Goal: Transaction & Acquisition: Purchase product/service

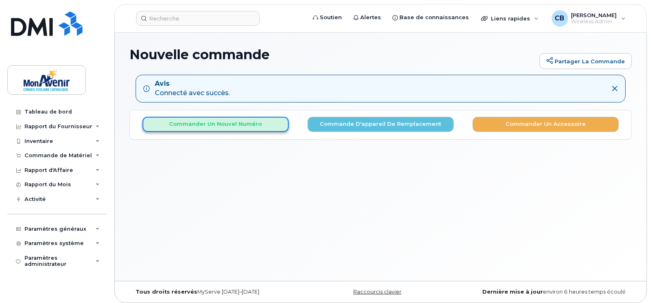
click at [256, 127] on button "Commander un nouvel numéro" at bounding box center [215, 124] width 146 height 15
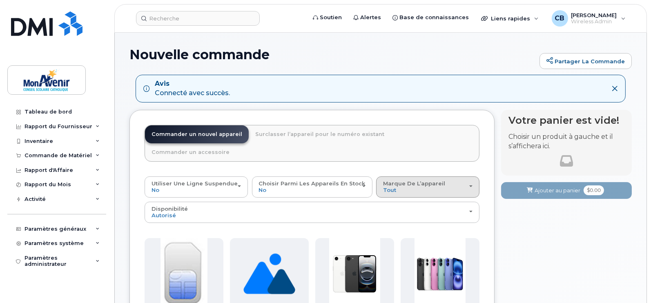
click at [402, 180] on div "Marque de l’appareil Tout Android iPhone Unknown" at bounding box center [427, 186] width 89 height 13
click at [395, 232] on label "iPhone" at bounding box center [393, 237] width 30 height 10
click at [0, 0] on input "iPhone" at bounding box center [0, 0] width 0 height 0
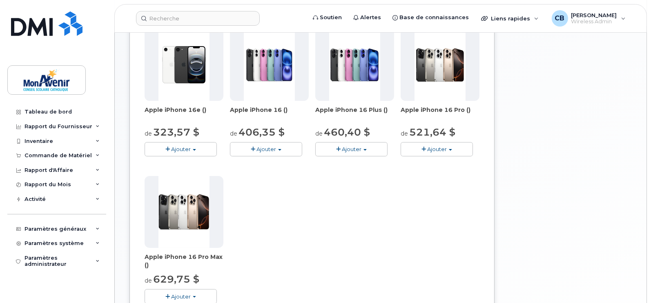
scroll to position [212, 0]
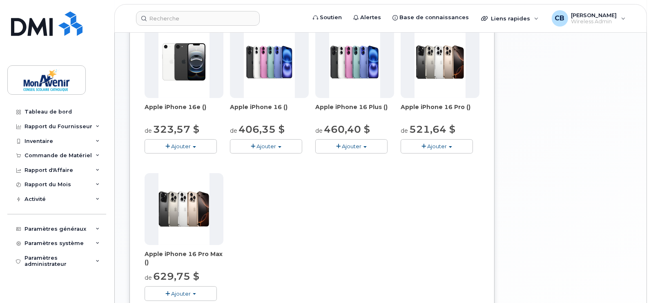
click at [446, 143] on span "Ajouter" at bounding box center [437, 146] width 20 height 7
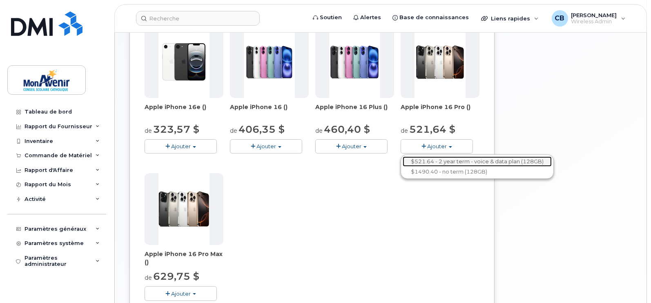
click at [445, 156] on link "$521.64 - 2 year term - voice & data plan (128GB)" at bounding box center [476, 161] width 149 height 10
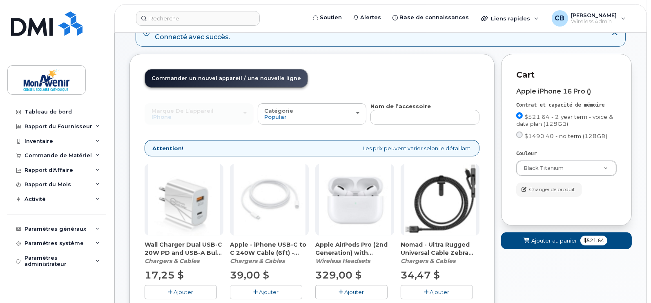
scroll to position [107, 0]
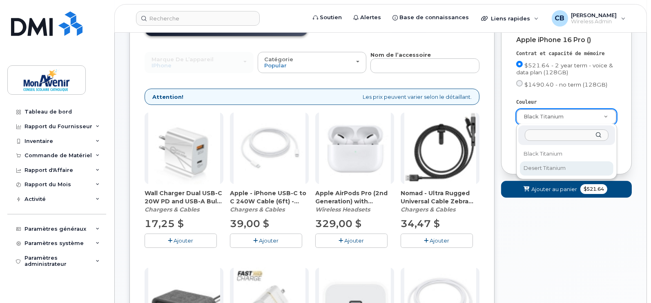
select select "Desert Titanium"
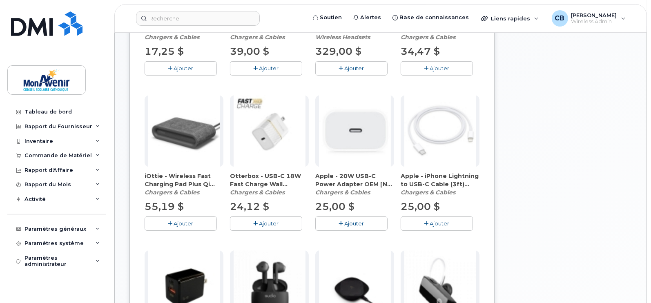
scroll to position [286, 0]
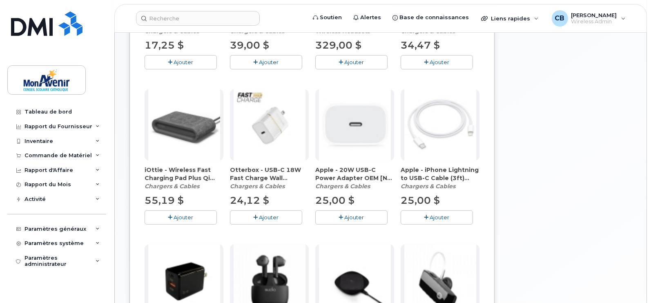
click at [357, 214] on span "Ajouter" at bounding box center [354, 217] width 20 height 7
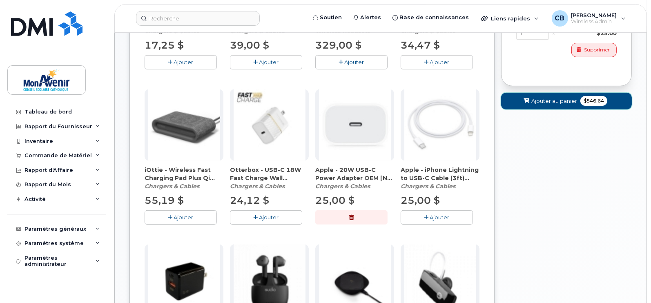
click at [547, 103] on span "Ajouter au panier" at bounding box center [554, 101] width 46 height 8
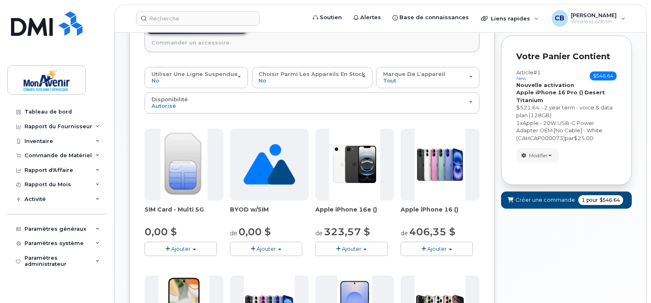
scroll to position [113, 0]
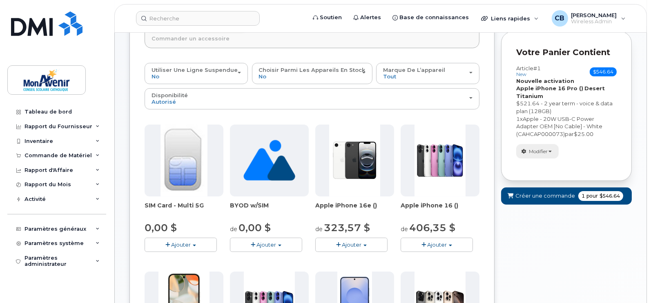
click at [539, 151] on span "Modifier" at bounding box center [538, 151] width 19 height 7
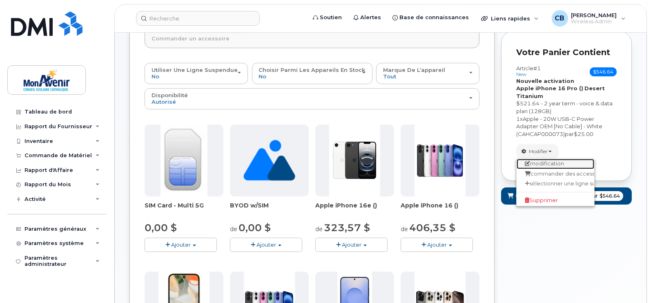
click at [541, 162] on link "modification" at bounding box center [555, 164] width 78 height 10
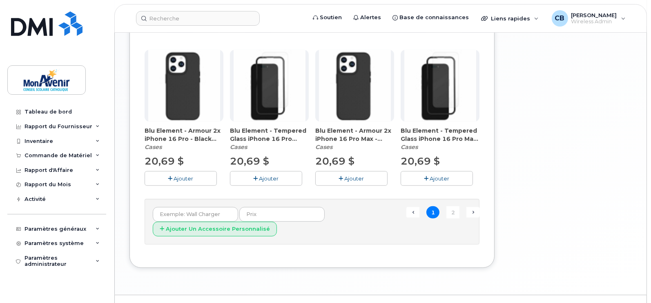
scroll to position [651, 0]
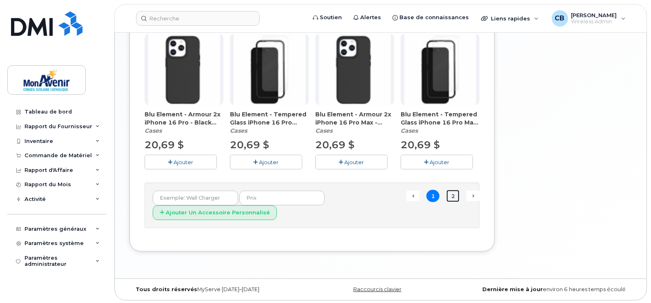
click at [454, 193] on link "2" at bounding box center [452, 196] width 13 height 13
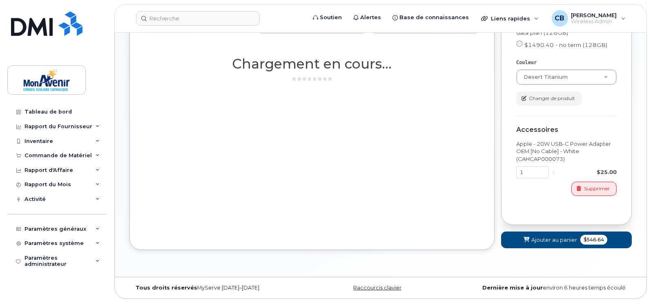
scroll to position [146, 0]
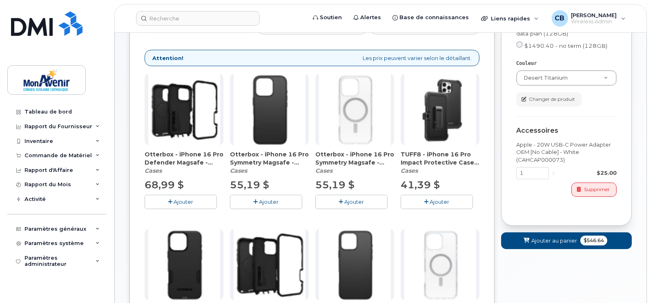
click at [355, 203] on span "Ajouter" at bounding box center [354, 201] width 20 height 7
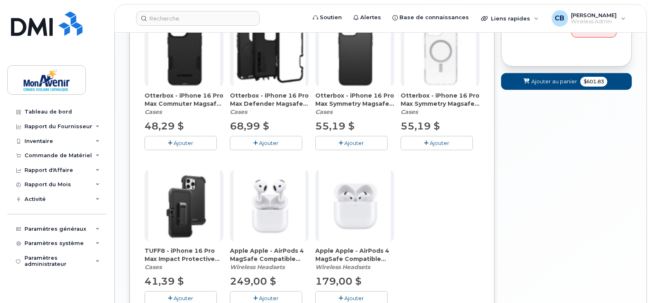
scroll to position [363, 0]
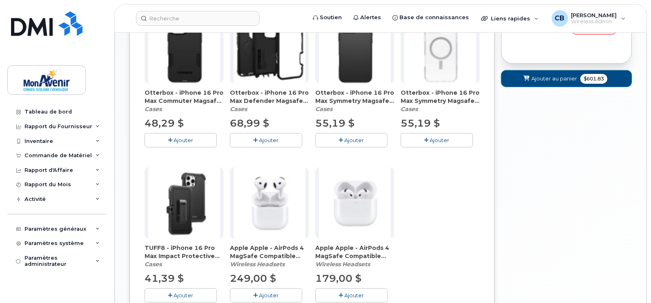
click at [560, 78] on span "Ajouter au panier" at bounding box center [554, 79] width 46 height 8
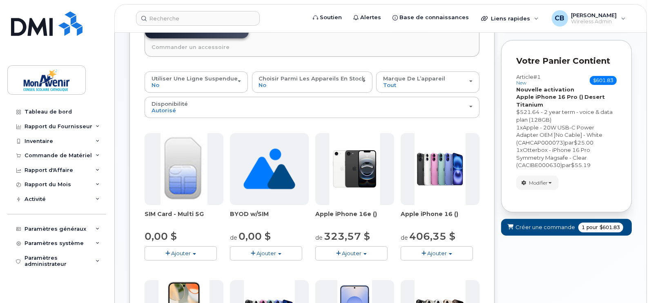
scroll to position [108, 0]
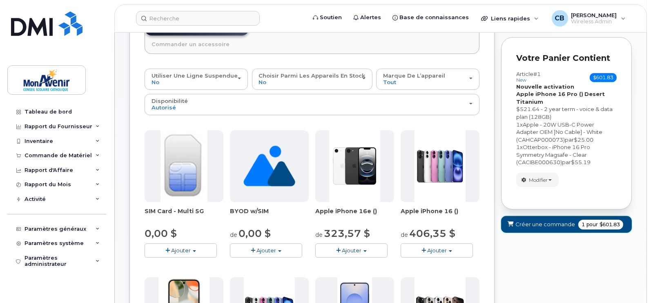
click at [558, 220] on span "Créer une commande" at bounding box center [545, 224] width 60 height 8
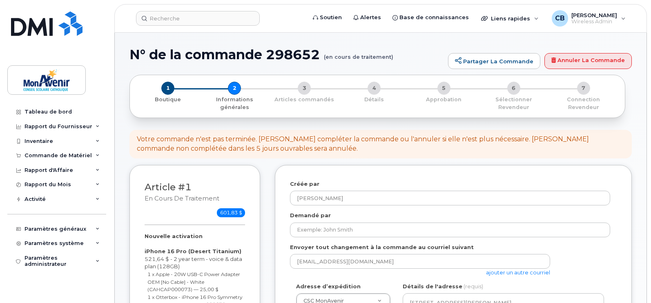
select select
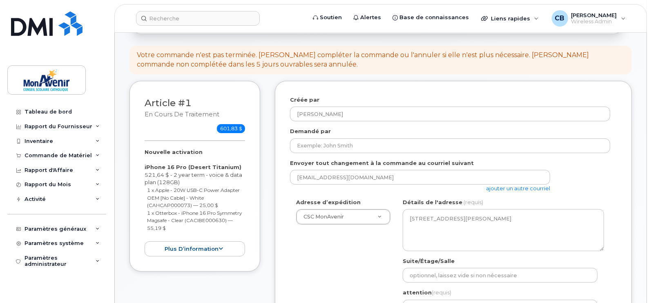
scroll to position [99, 0]
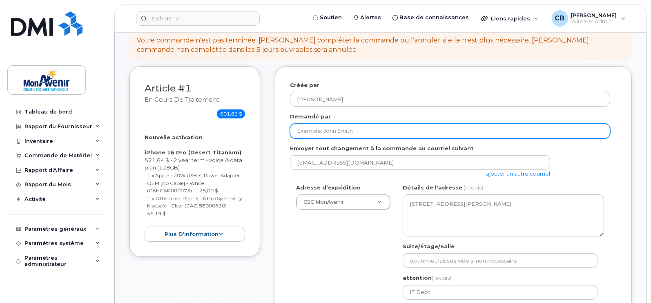
click at [560, 131] on input "Demandé par" at bounding box center [450, 131] width 320 height 15
click at [336, 135] on input "Demandé par" at bounding box center [450, 131] width 320 height 15
paste input "Alexandra Kalinin,"
click at [355, 131] on input "Alexandra Kalinin," at bounding box center [450, 131] width 320 height 15
drag, startPoint x: 297, startPoint y: 131, endPoint x: 185, endPoint y: 133, distance: 111.8
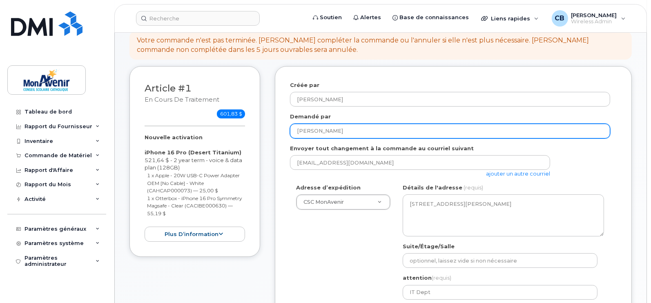
click at [185, 133] on div "Article #1 en cours de traitement 601,83 $ Nouvelle activation iPhone 16 Pro (D…" at bounding box center [380, 269] width 502 height 407
type input "Alexandra Kalinin"
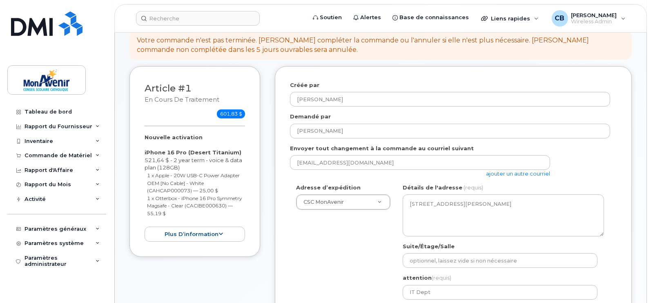
click at [496, 176] on div "cbensalah@cscmonavenir.ca ajouter un autre courriel" at bounding box center [423, 166] width 267 height 22
click at [496, 171] on link "ajouter un autre courriel" at bounding box center [518, 173] width 64 height 7
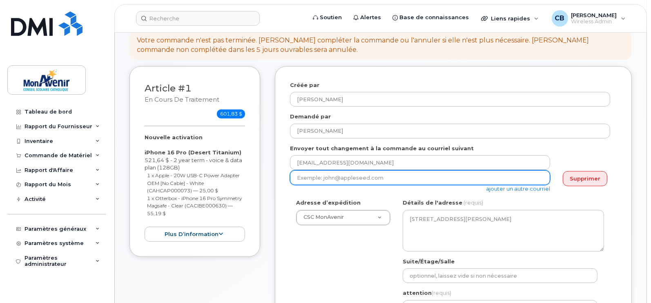
click at [393, 181] on input "email" at bounding box center [420, 177] width 260 height 15
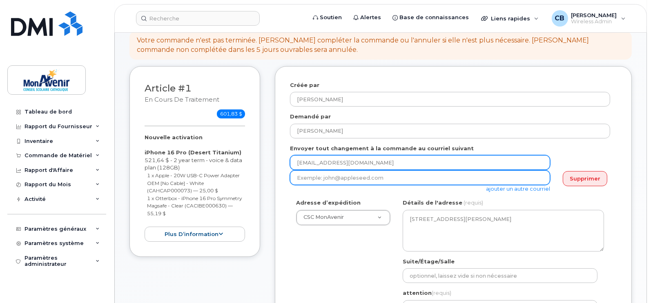
paste input "Sandooya, Abdu-L-Kerim <asandooya@cscmonavenir.ca>"
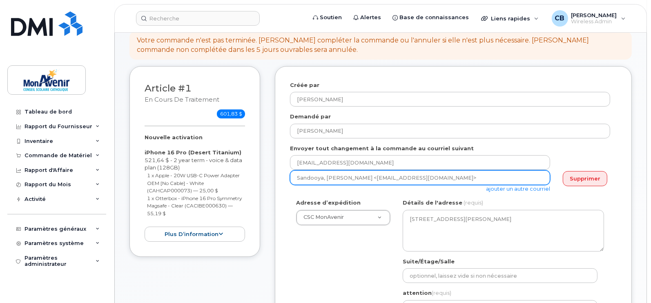
drag, startPoint x: 367, startPoint y: 178, endPoint x: 131, endPoint y: 156, distance: 236.9
click at [178, 158] on div "Article #1 en cours de traitement 601,83 $ Nouvelle activation iPhone 16 Pro (D…" at bounding box center [380, 277] width 502 height 422
click at [404, 182] on input "asandooya@cscmonavenir.ca>" at bounding box center [420, 177] width 260 height 15
type input "asandooya@cscmonavenir.ca"
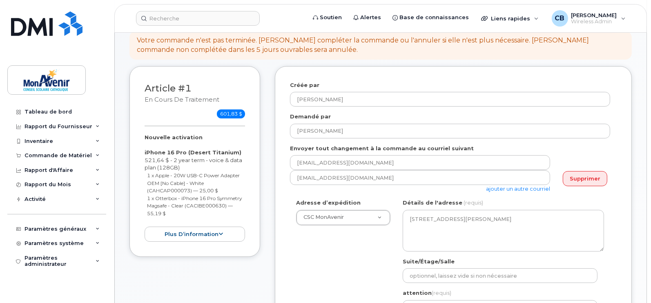
click at [526, 189] on link "ajouter un autre courriel" at bounding box center [518, 188] width 64 height 7
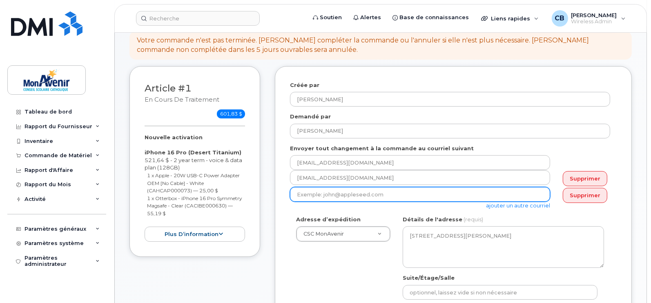
click at [487, 192] on input "email" at bounding box center [420, 194] width 260 height 15
paste input "akalinin@cscmonavenir.ca"
type input "akalinin@cscmonavenir.ca"
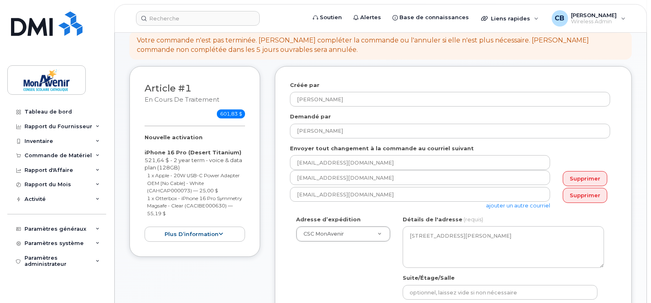
click at [340, 287] on div "Adresse d’expédition CSC MonAvenir CSC MonAvenir CSC MonAvenir - PSRP ÉÉC Ange-…" at bounding box center [450, 291] width 320 height 153
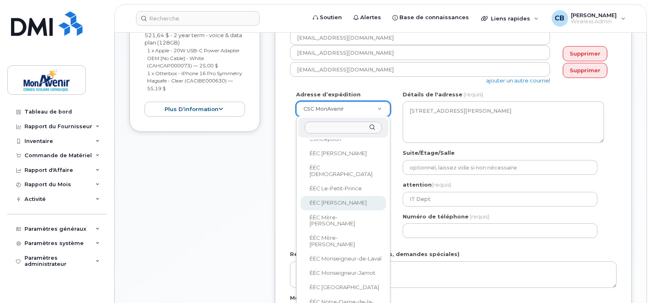
scroll to position [187, 0]
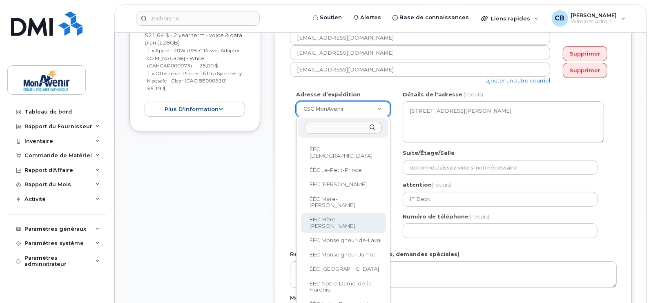
select select
type textarea "280, promenade Glenridge N2J 3W4 Ontario Waterloo"
type input "school office"
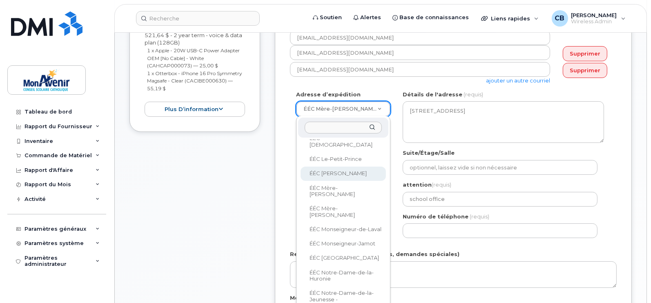
scroll to position [210, 0]
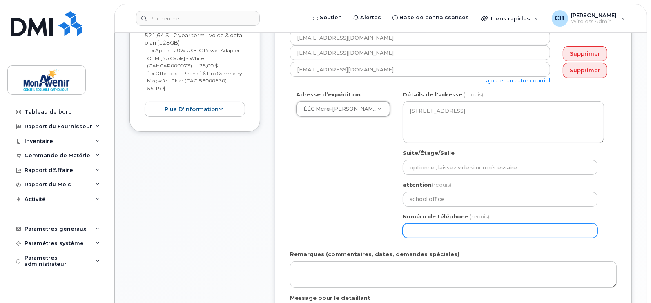
click at [433, 233] on input "Numéro de téléphone" at bounding box center [499, 230] width 195 height 15
click at [435, 230] on input "Numéro de téléphone" at bounding box center [499, 230] width 195 height 15
drag, startPoint x: 458, startPoint y: 234, endPoint x: 333, endPoint y: 225, distance: 124.8
click at [333, 225] on div "Adresse d’expédition ÉÉC Mère-Élisabeth-Bruyère CSC MonAvenir CSC MonAvenir - P…" at bounding box center [450, 167] width 320 height 153
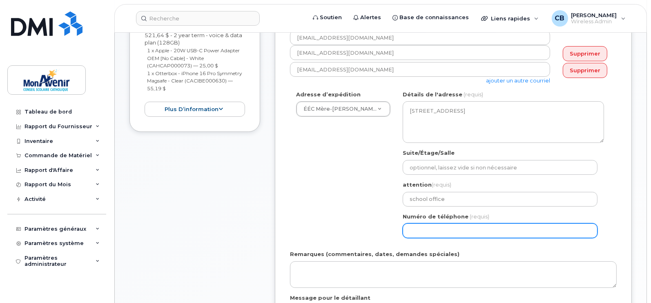
paste input "5198809859"
select select
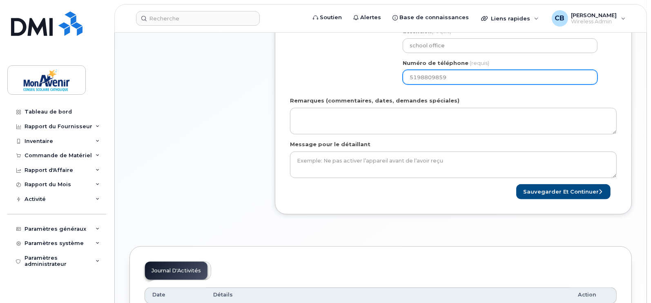
scroll to position [370, 0]
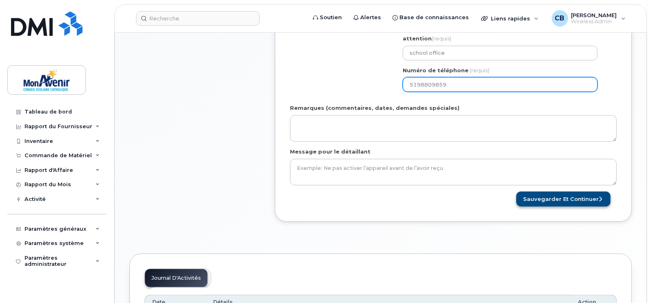
type input "5198809859"
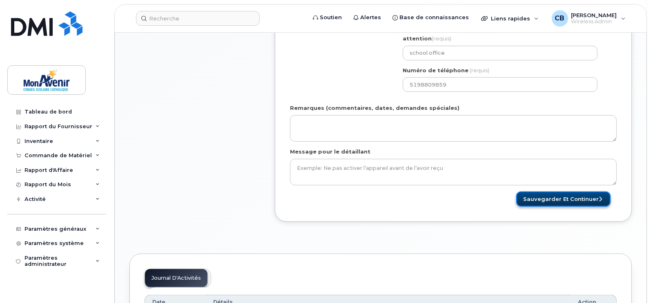
click at [581, 198] on button "Sauvegarder et continuer" at bounding box center [563, 198] width 94 height 15
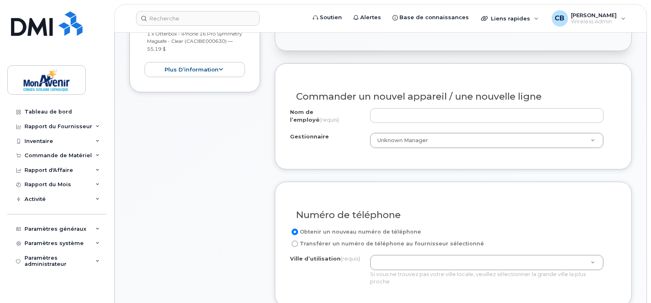
scroll to position [266, 0]
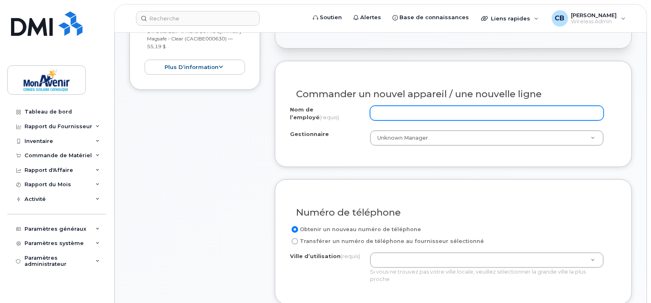
click at [396, 114] on input "Nom de l’employé (requis)" at bounding box center [486, 113] width 233 height 15
paste input "Alexandra Kalinin,"
type input "Alexandra Kalinin"
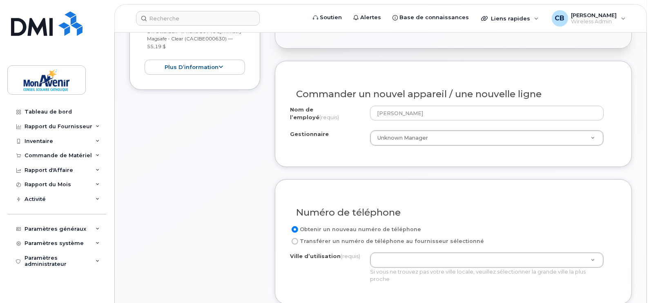
click at [488, 218] on div "Numéro de téléphone" at bounding box center [453, 209] width 327 height 30
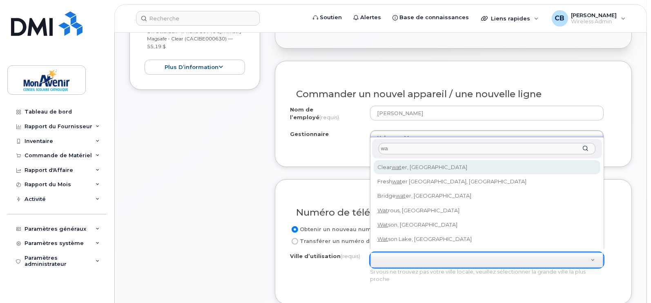
type input "w"
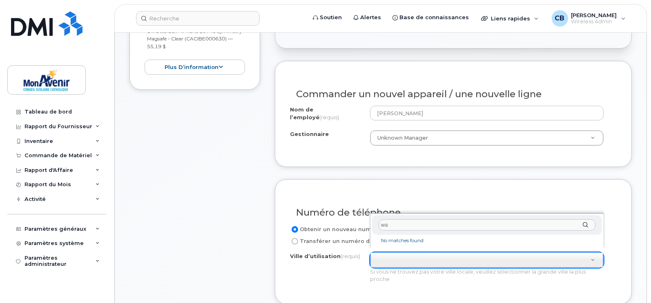
type input "w"
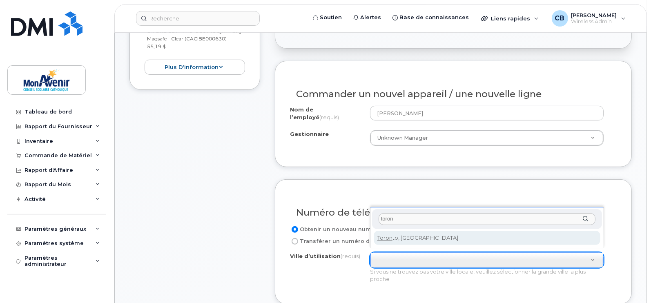
type input "toron"
type input "4934"
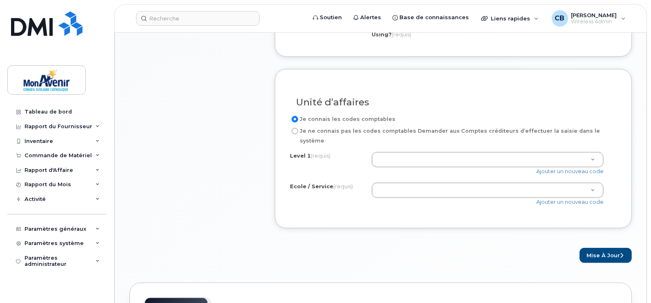
scroll to position [669, 0]
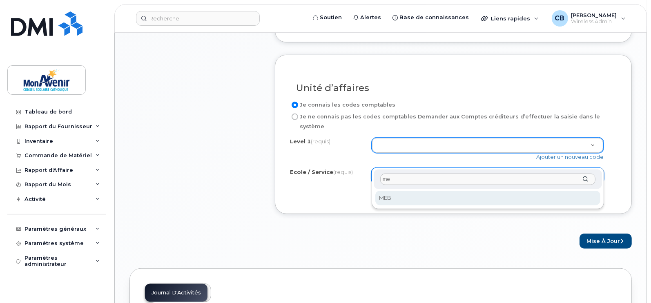
type input "me"
select select "MEB"
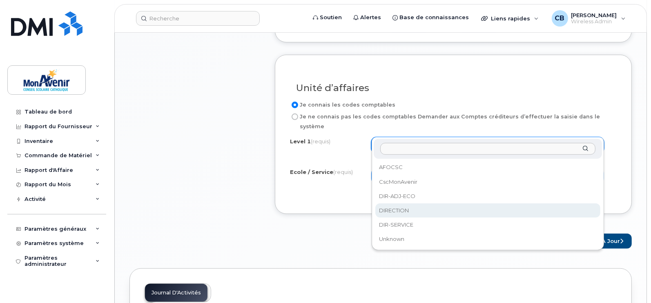
select select "DIRECTION"
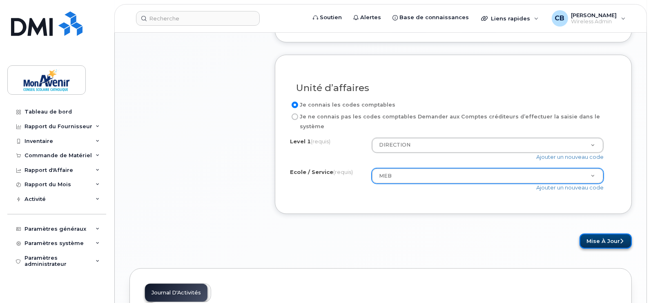
click at [603, 233] on button "Mise à jour" at bounding box center [605, 240] width 52 height 15
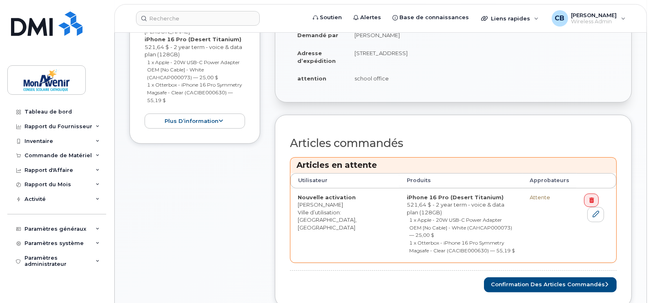
scroll to position [247, 0]
click at [550, 277] on button "Confirmation des articles commandés" at bounding box center [550, 284] width 133 height 15
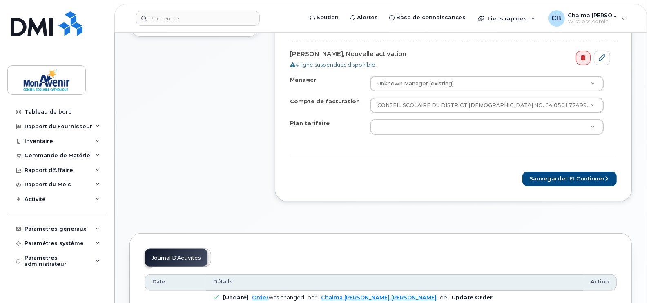
scroll to position [320, 0]
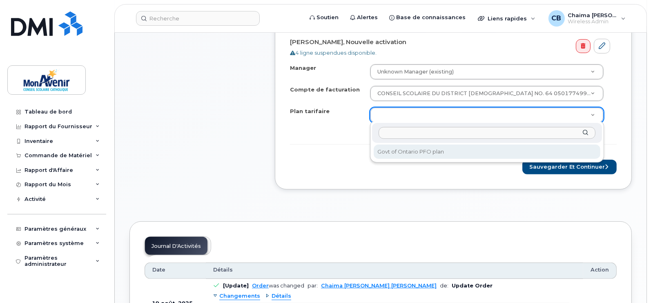
select select "Govt of Ontario PFO plan"
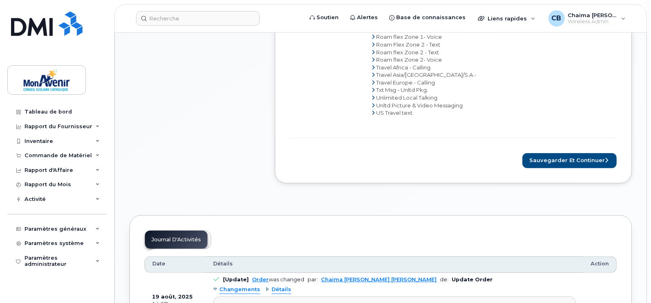
scroll to position [473, 0]
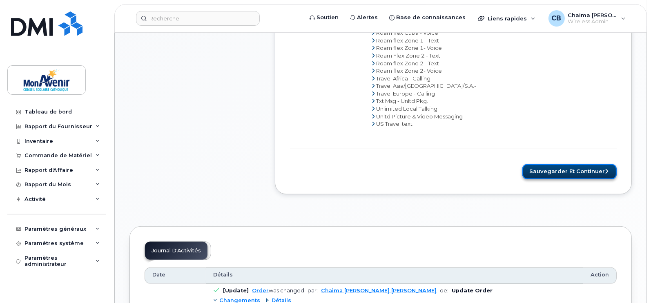
click at [583, 175] on button "Sauvegarder et continuer" at bounding box center [569, 171] width 94 height 15
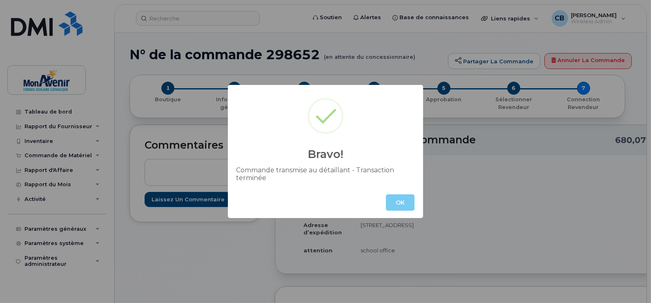
click at [400, 204] on button "OK" at bounding box center [400, 202] width 29 height 16
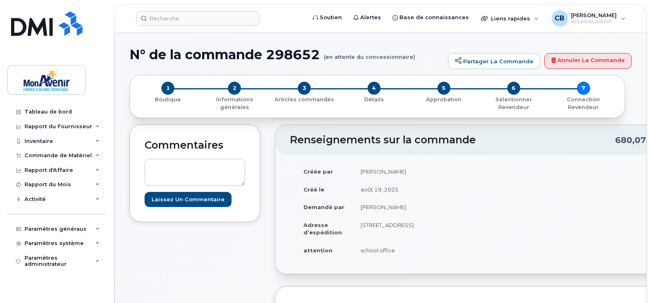
click at [295, 54] on h1 "N° de la commande 298652 (en attente du concessionnaire)" at bounding box center [286, 54] width 314 height 14
copy h1 "298652"
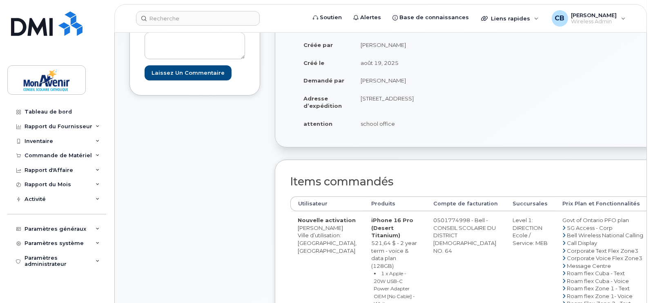
scroll to position [118, 0]
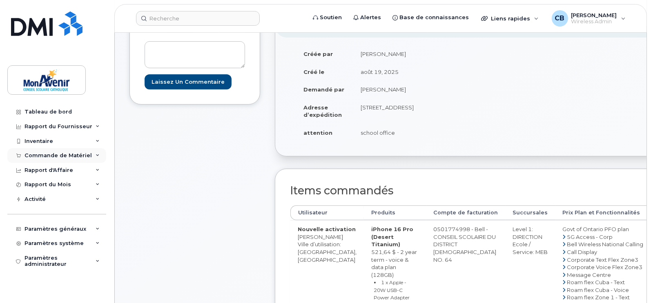
click at [83, 159] on div "Commande de Matériel" at bounding box center [56, 155] width 99 height 15
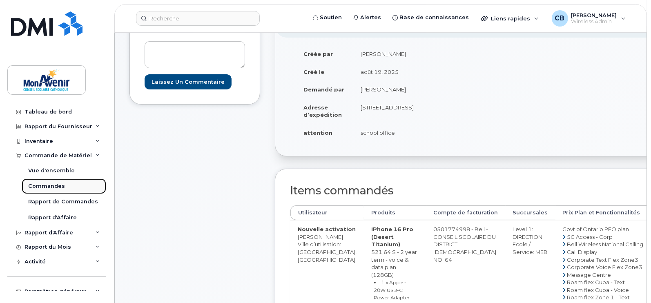
click at [47, 186] on div "Commandes" at bounding box center [46, 185] width 37 height 7
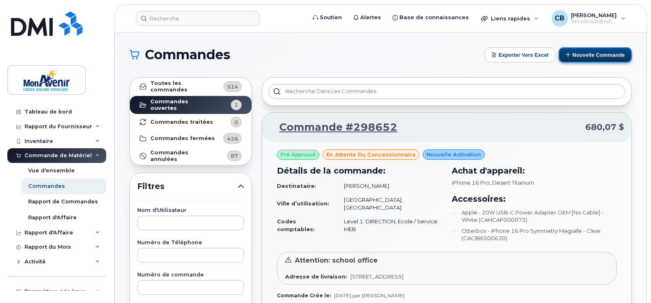
click at [590, 50] on button "Nouvelle commande" at bounding box center [594, 54] width 73 height 15
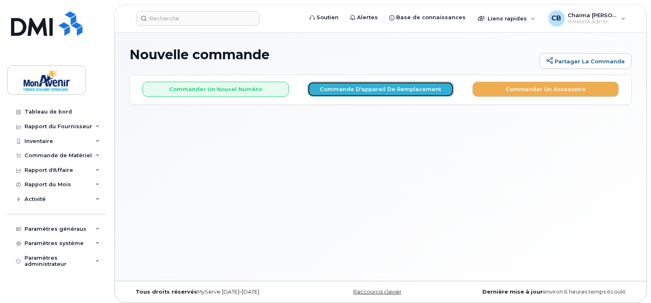
click at [359, 91] on button "Commande d'appareil de remplacement" at bounding box center [380, 89] width 146 height 15
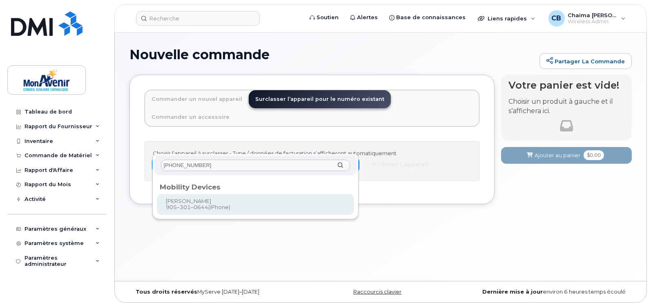
type input "905 301 0644"
type input "318969"
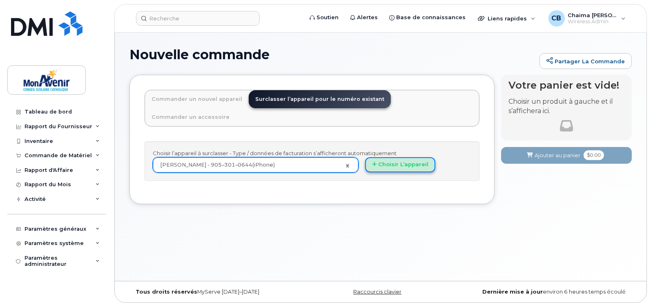
click at [414, 157] on button "Choisir l’appareil" at bounding box center [400, 164] width 70 height 15
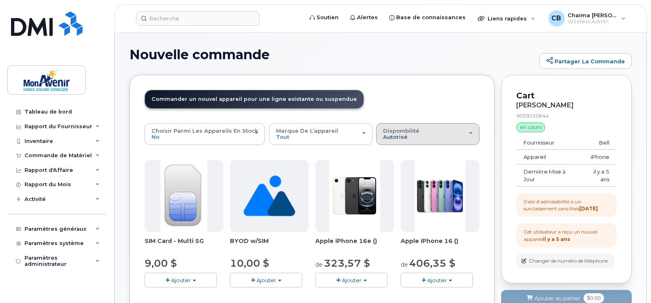
click at [402, 137] on span "autorisé" at bounding box center [395, 136] width 24 height 7
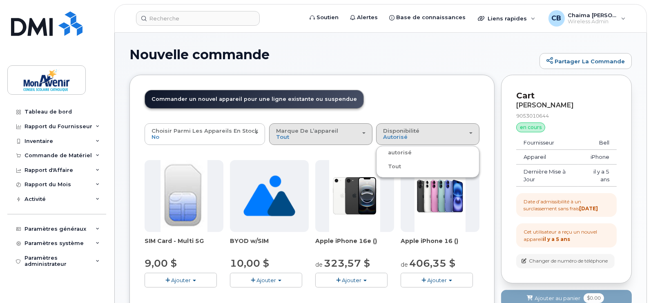
click at [329, 137] on div "Marque de l’appareil Tout Android iPhone Unknown" at bounding box center [320, 134] width 89 height 13
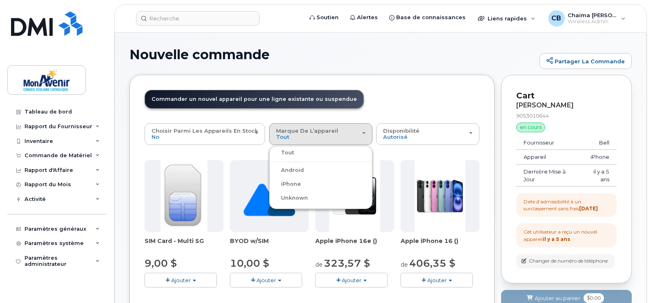
click at [279, 184] on label "iPhone" at bounding box center [286, 184] width 30 height 10
click at [0, 0] on input "iPhone" at bounding box center [0, 0] width 0 height 0
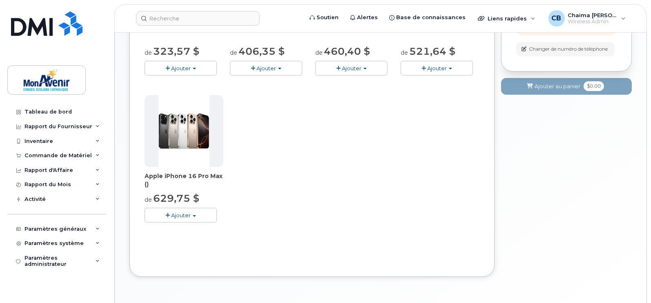
scroll to position [218, 0]
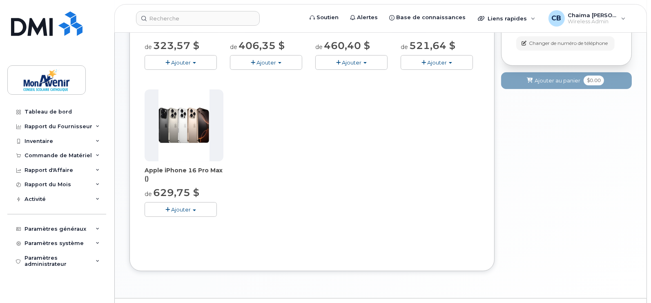
click at [187, 207] on span "Ajouter" at bounding box center [181, 209] width 20 height 7
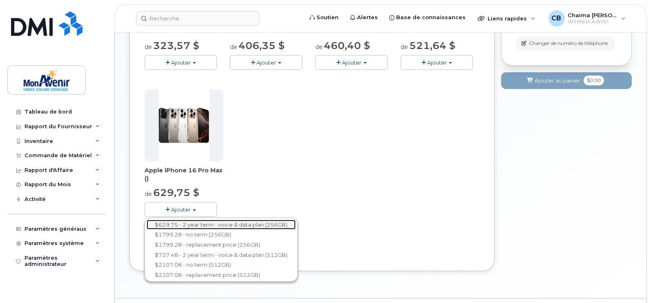
click at [268, 221] on link "$629.75 - 2 year term - voice & data plan (256GB)" at bounding box center [221, 225] width 149 height 10
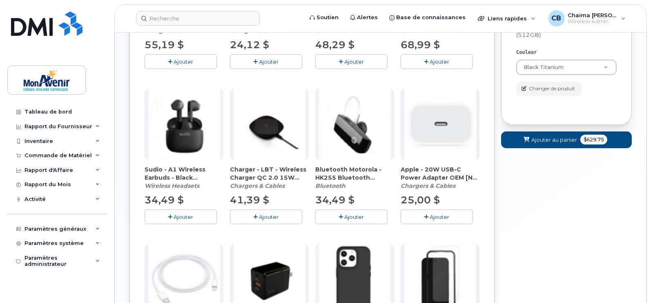
scroll to position [413, 0]
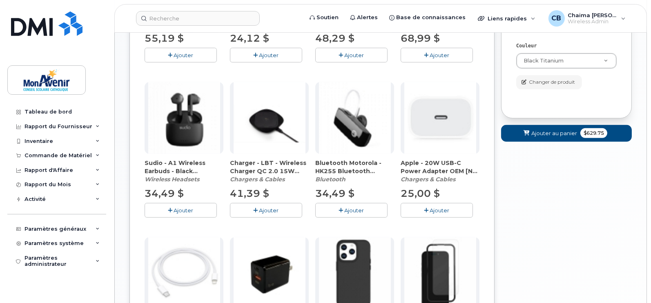
click at [429, 213] on button "Ajouter" at bounding box center [436, 210] width 72 height 14
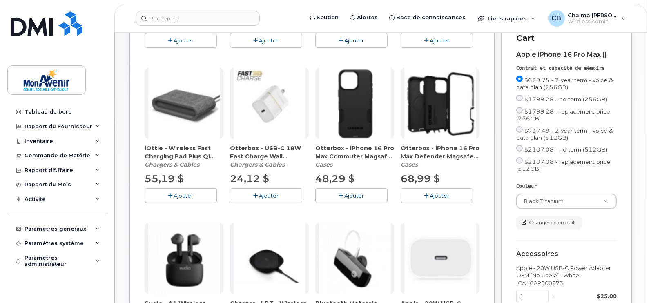
scroll to position [249, 0]
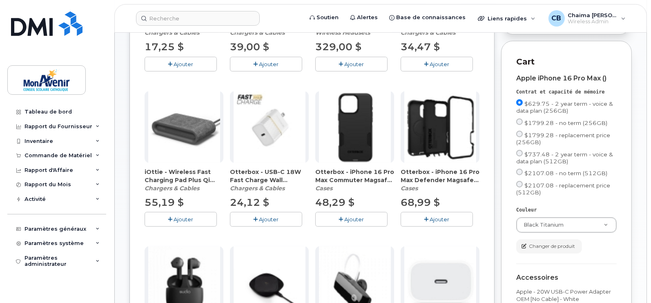
click at [346, 217] on span "Ajouter" at bounding box center [354, 219] width 20 height 7
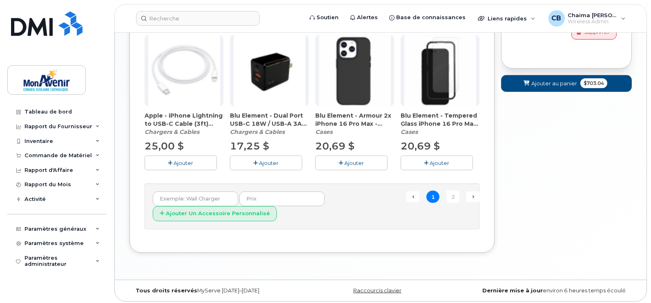
scroll to position [617, 0]
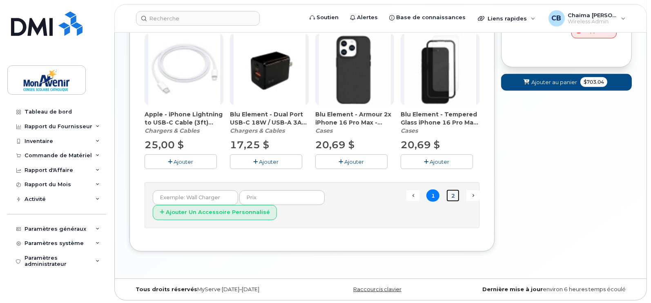
click at [453, 194] on link "2" at bounding box center [452, 195] width 13 height 13
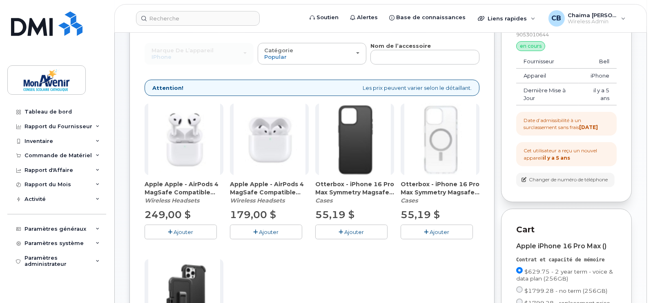
scroll to position [81, 0]
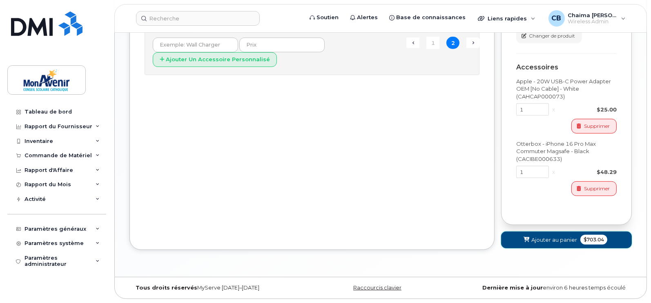
click at [535, 245] on button "Ajouter au panier $703.04" at bounding box center [566, 239] width 131 height 17
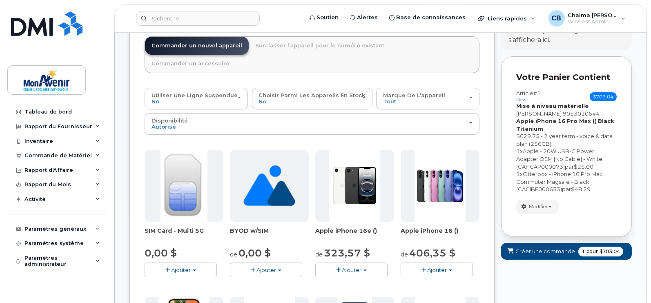
scroll to position [60, 0]
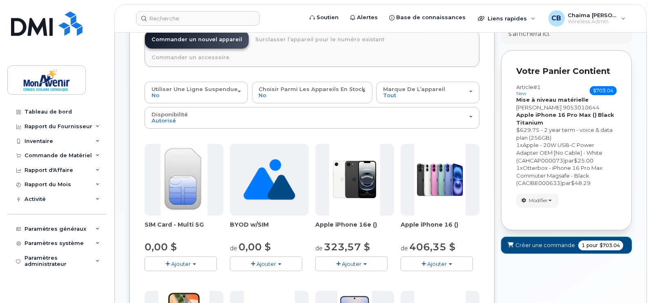
click at [553, 244] on span "Créer une commande" at bounding box center [545, 245] width 60 height 8
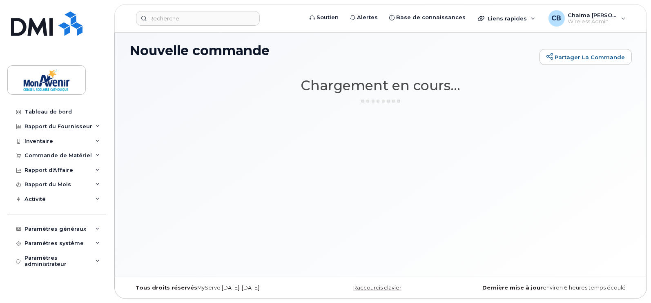
scroll to position [4, 0]
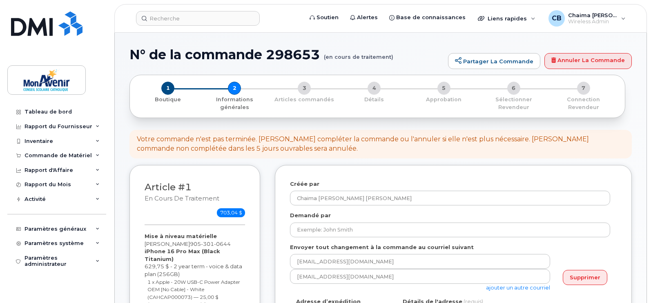
select select
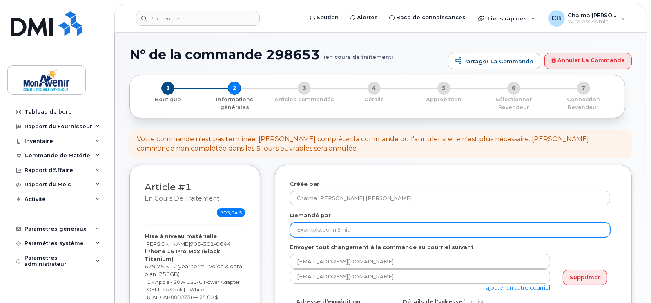
click at [335, 232] on input "Demandé par" at bounding box center [450, 229] width 320 height 15
paste input "[PERSON_NAME]"
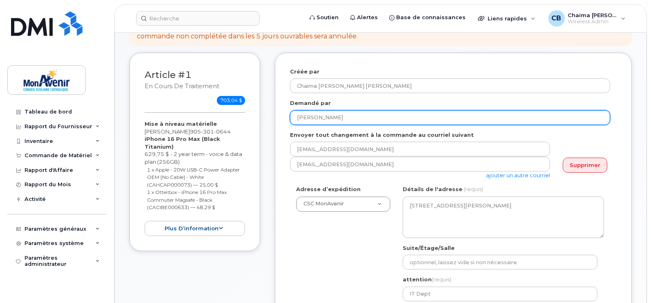
scroll to position [113, 0]
type input "[PERSON_NAME]"
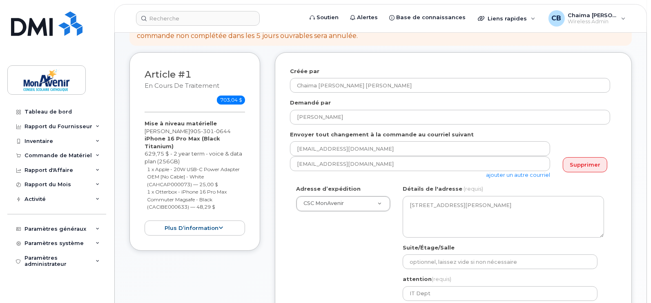
click at [522, 175] on link "ajouter un autre courriel" at bounding box center [518, 174] width 64 height 7
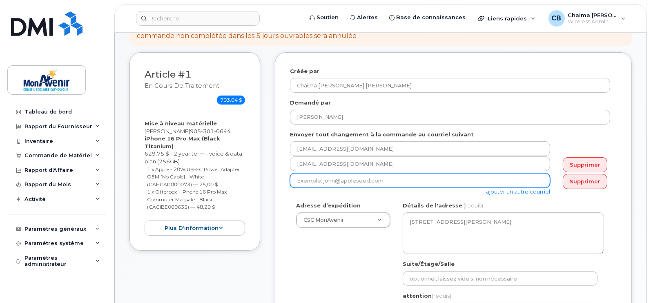
click at [334, 180] on input "email" at bounding box center [420, 180] width 260 height 15
paste input "Sandooya, [PERSON_NAME] <[EMAIL_ADDRESS][DOMAIN_NAME]>"
drag, startPoint x: 367, startPoint y: 180, endPoint x: 243, endPoint y: 168, distance: 124.7
click at [243, 168] on div "Article #1 en cours de traitement 703,04 $ Mise à niveau matérielle [PERSON_NAM…" at bounding box center [380, 271] width 502 height 439
type input "[EMAIL_ADDRESS][DOMAIN_NAME]"
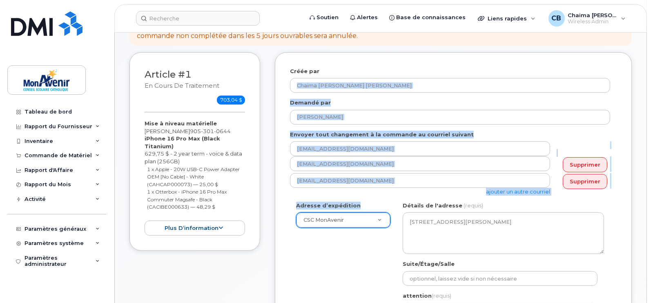
drag, startPoint x: 538, startPoint y: 66, endPoint x: 354, endPoint y: 213, distance: 235.2
click at [354, 213] on div "Créée par Chaima [PERSON_NAME] [PERSON_NAME] Demandé par [PERSON_NAME] Envoyer …" at bounding box center [453, 265] width 357 height 427
click at [367, 250] on div "Adresse d’expédition CSC MonAvenir CSC MonAvenir CSC MonAvenir - PSRP ÉÉC [PERS…" at bounding box center [450, 278] width 320 height 153
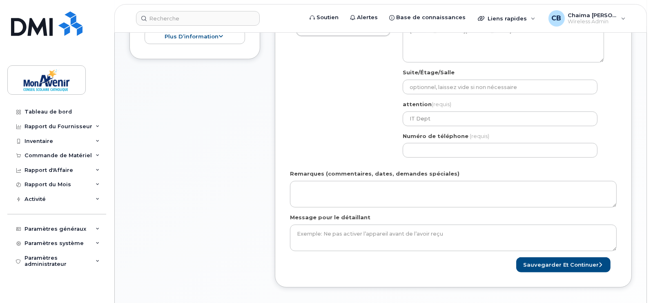
scroll to position [306, 0]
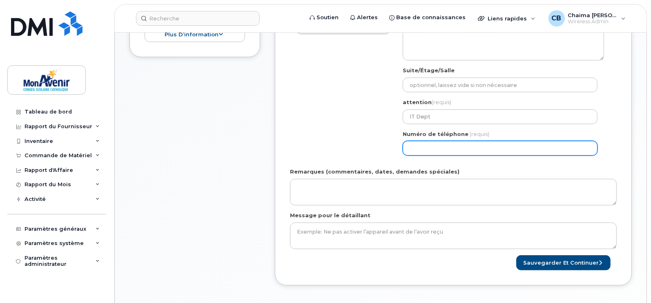
click at [487, 145] on input "Numéro de téléphone" at bounding box center [499, 148] width 195 height 15
paste input "9053010644"
type input "9053010644"
select select
type input "9053010644"
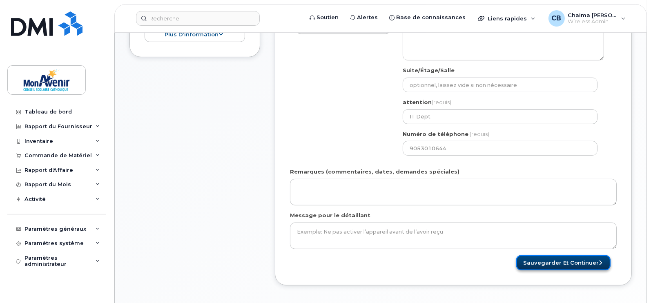
click at [561, 261] on button "Sauvegarder et continuer" at bounding box center [563, 262] width 94 height 15
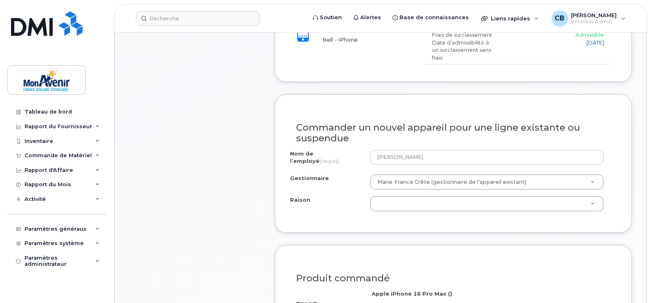
scroll to position [406, 0]
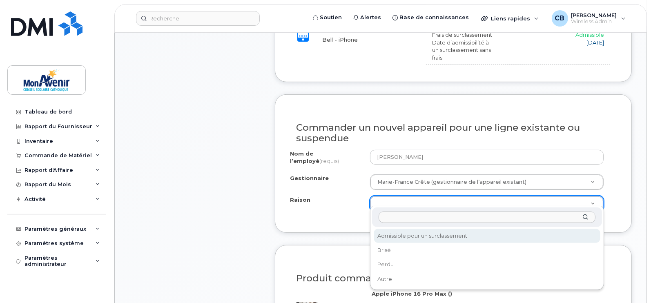
select select "eligible_for_upgrade"
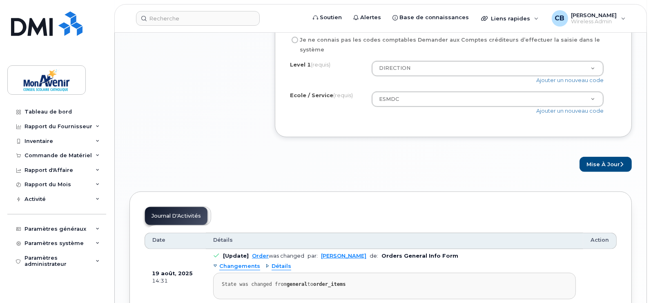
scroll to position [782, 0]
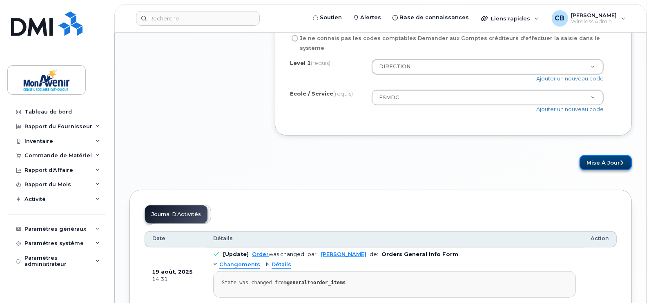
click at [605, 155] on button "Mise à jour" at bounding box center [605, 162] width 52 height 15
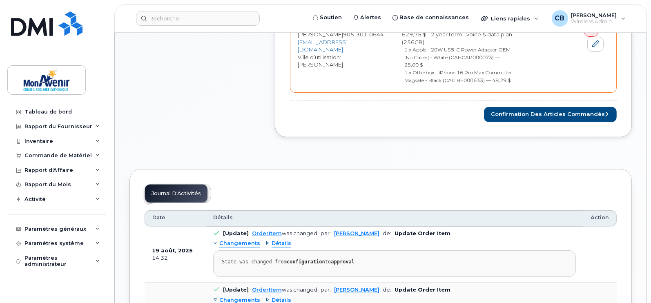
scroll to position [390, 0]
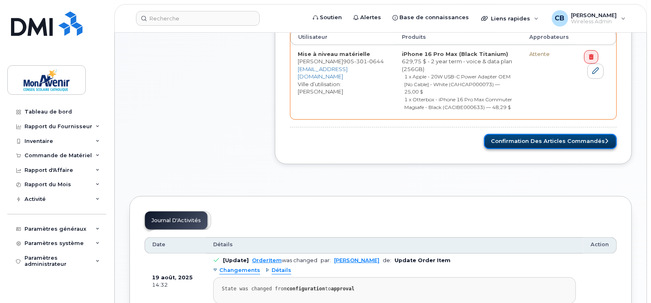
click at [534, 134] on button "Confirmation des articles commandés" at bounding box center [550, 141] width 133 height 15
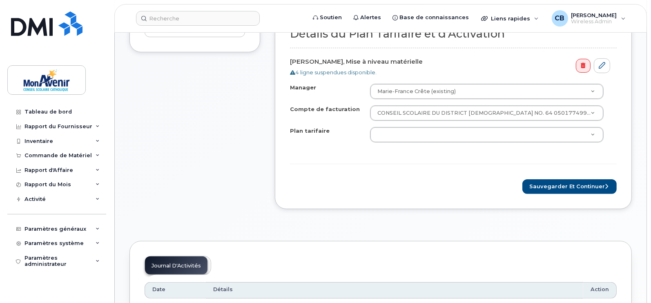
scroll to position [301, 0]
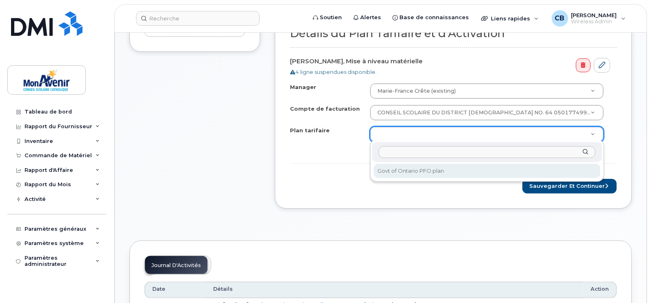
select select "Govt of Ontario PFO plan"
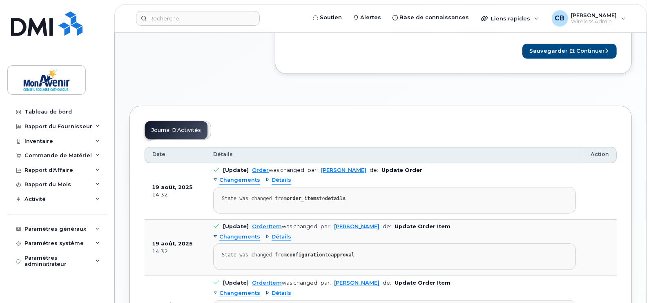
scroll to position [604, 0]
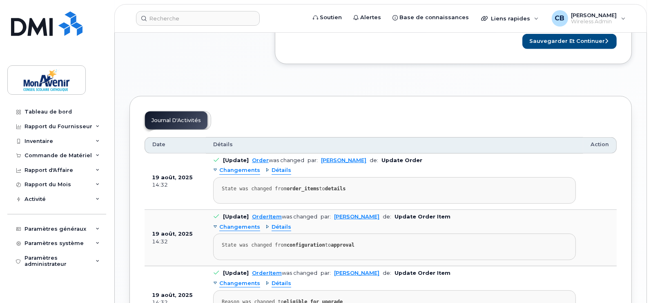
click at [577, 40] on button "Sauvegarder et continuer" at bounding box center [569, 41] width 94 height 15
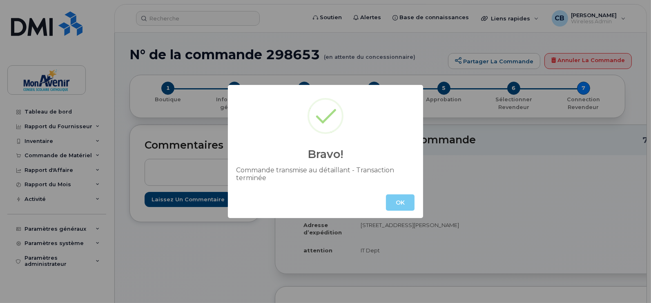
click at [393, 201] on button "OK" at bounding box center [400, 202] width 29 height 16
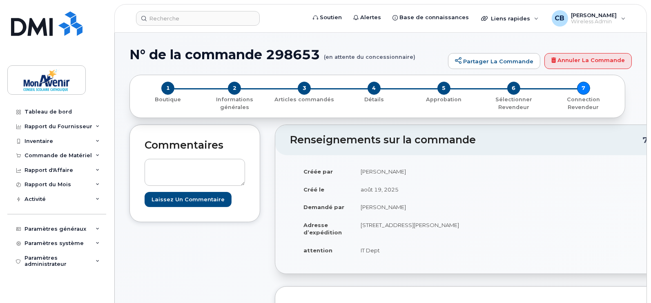
click at [296, 52] on h1 "N° de la commande 298653 (en attente du concessionnaire)" at bounding box center [286, 54] width 314 height 14
copy h1 "298653"
click at [58, 160] on div "Commande de Matériel" at bounding box center [56, 155] width 99 height 15
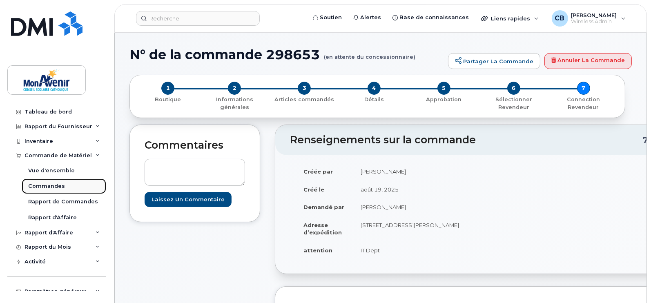
click at [38, 188] on div "Commandes" at bounding box center [46, 185] width 37 height 7
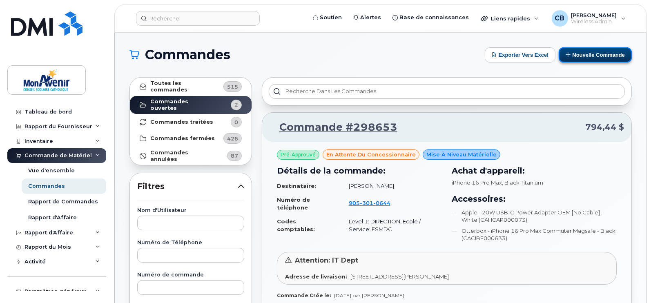
click at [589, 50] on button "Nouvelle commande" at bounding box center [594, 54] width 73 height 15
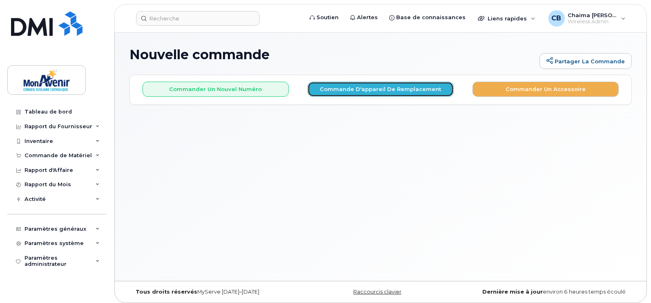
click at [354, 93] on button "Commande d'appareil de remplacement" at bounding box center [380, 89] width 146 height 15
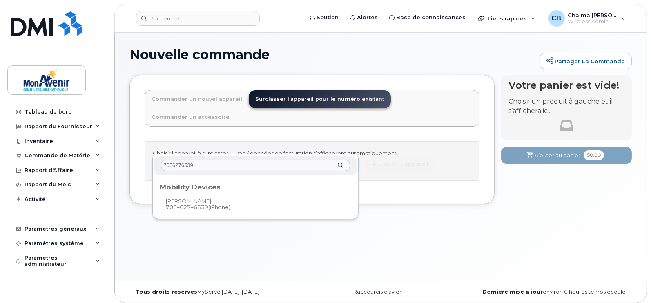
type input "7056276539"
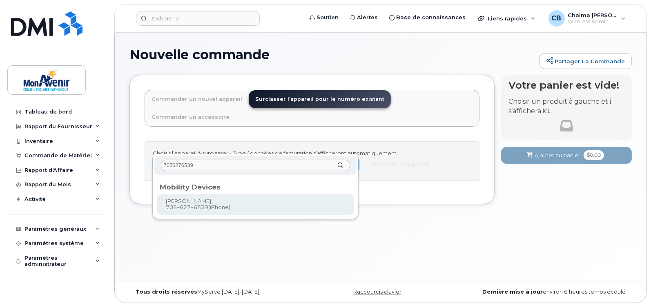
type input "319064"
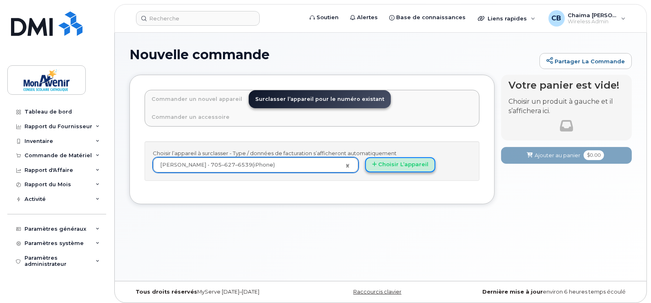
click at [386, 157] on button "Choisir l’appareil" at bounding box center [400, 164] width 70 height 15
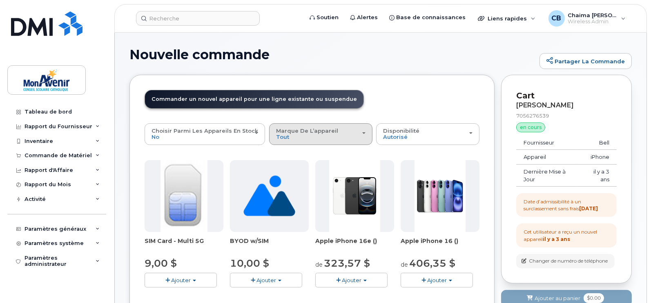
click at [345, 137] on div "Marque de l’appareil Tout Android iPhone Unknown" at bounding box center [320, 134] width 89 height 13
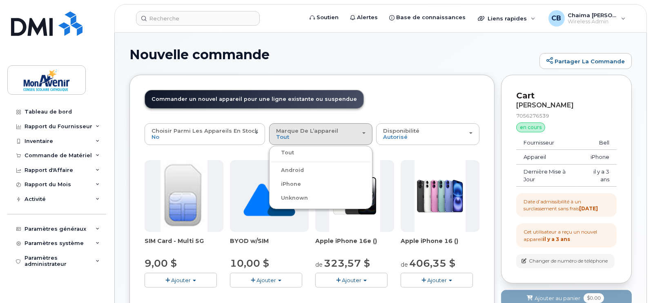
click at [286, 182] on label "iPhone" at bounding box center [286, 184] width 30 height 10
click at [0, 0] on input "iPhone" at bounding box center [0, 0] width 0 height 0
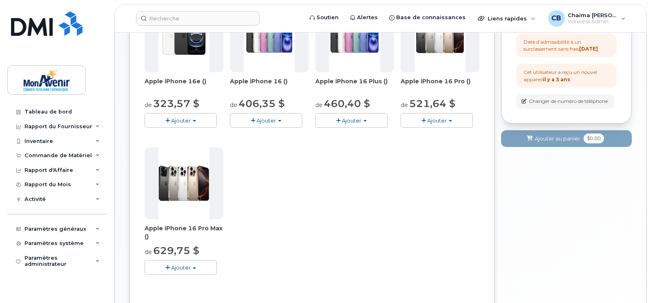
scroll to position [160, 0]
click at [193, 267] on span "button" at bounding box center [194, 268] width 3 height 2
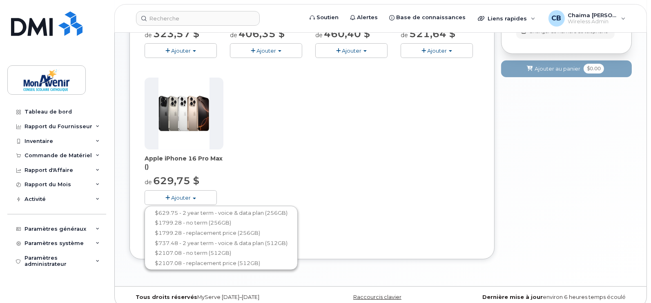
scroll to position [233, 0]
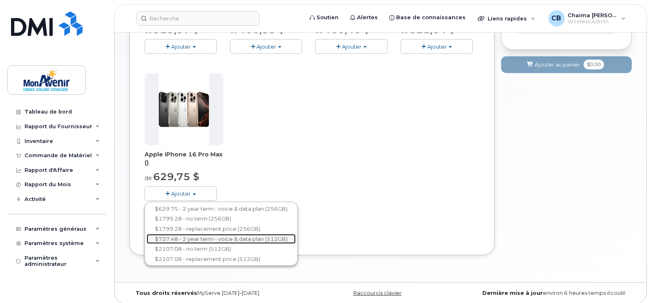
click at [278, 239] on link "$737.48 - 2 year term - voice & data plan (512GB)" at bounding box center [221, 239] width 149 height 10
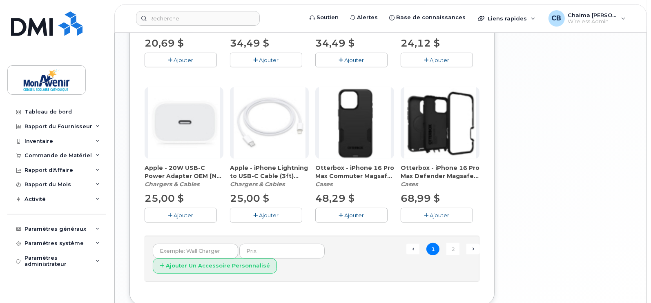
scroll to position [578, 0]
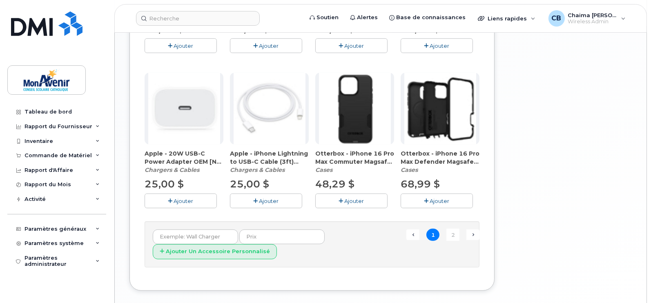
click at [364, 199] on span "Ajouter" at bounding box center [354, 201] width 20 height 7
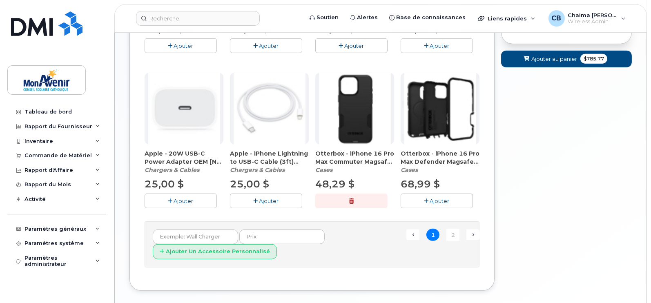
click at [196, 197] on button "Ajouter" at bounding box center [180, 200] width 72 height 14
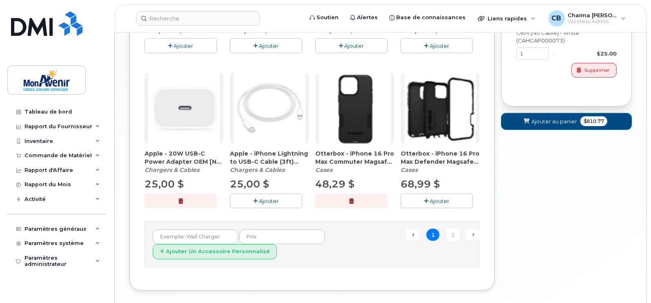
click at [558, 124] on span "Ajouter au panier" at bounding box center [554, 122] width 46 height 8
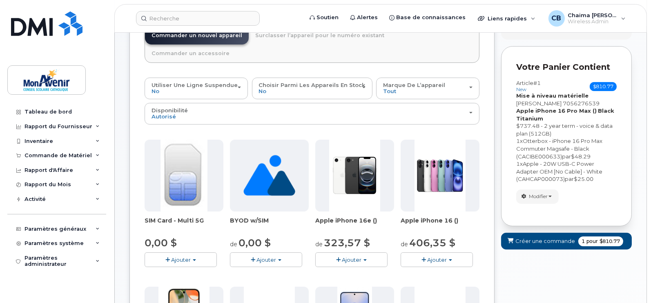
scroll to position [62, 0]
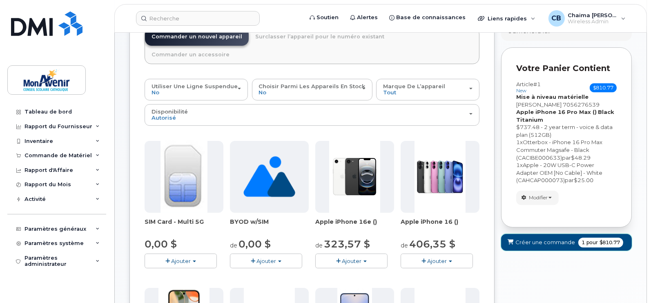
click at [533, 243] on span "Créer une commande" at bounding box center [545, 242] width 60 height 8
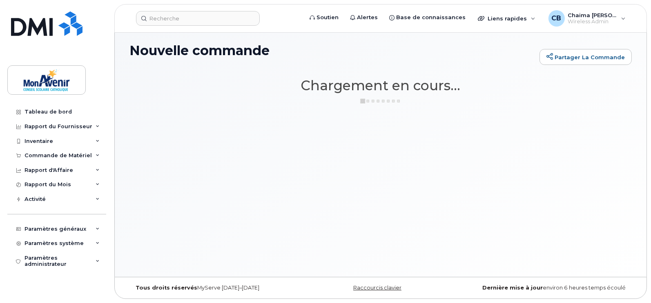
scroll to position [4, 0]
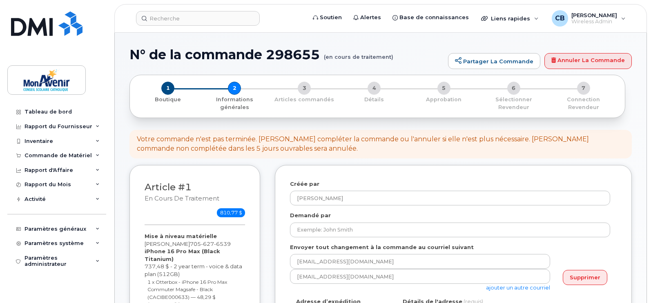
select select
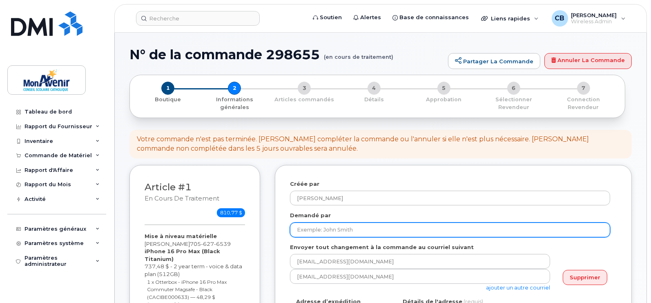
click at [341, 229] on input "Demandé par" at bounding box center [450, 229] width 320 height 15
paste input "[PERSON_NAME]"
type input "[PERSON_NAME]"
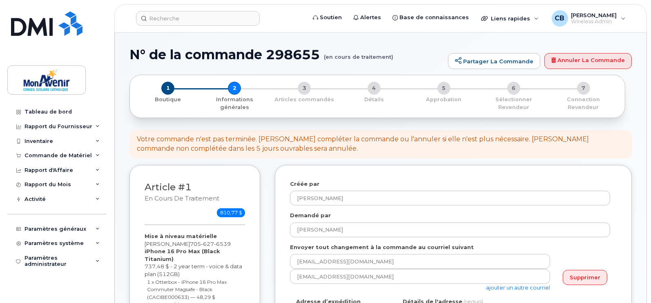
click at [505, 287] on link "ajouter un autre courriel" at bounding box center [518, 287] width 64 height 7
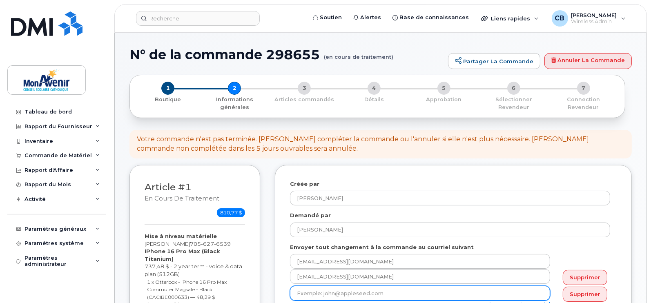
click at [459, 296] on input "email" at bounding box center [420, 293] width 260 height 15
paste input "Sandooya, Abdu-L-Kerim <asandooya@cscmonavenir.ca>"
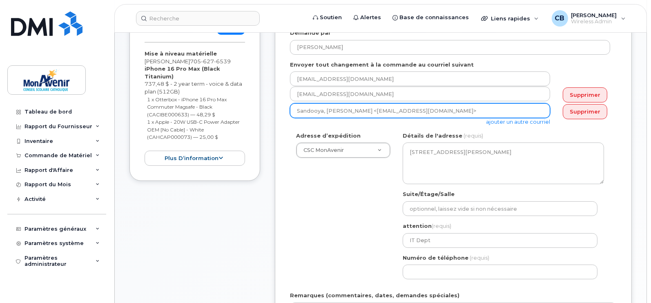
scroll to position [185, 0]
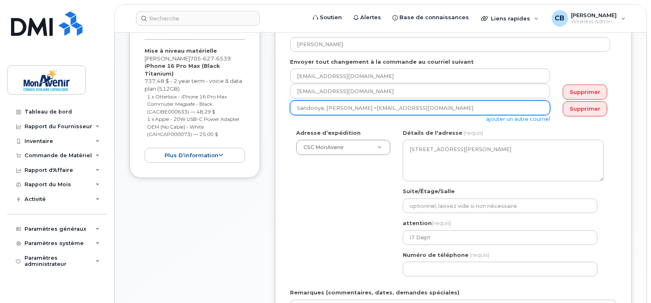
drag, startPoint x: 369, startPoint y: 106, endPoint x: 249, endPoint y: 97, distance: 119.9
click at [257, 93] on div "Article #1 en cours de traitement 810,77 $ Mise à niveau matérielle Joel Dube 7…" at bounding box center [380, 199] width 502 height 439
type input "asandooya@cscmonavenir.ca"
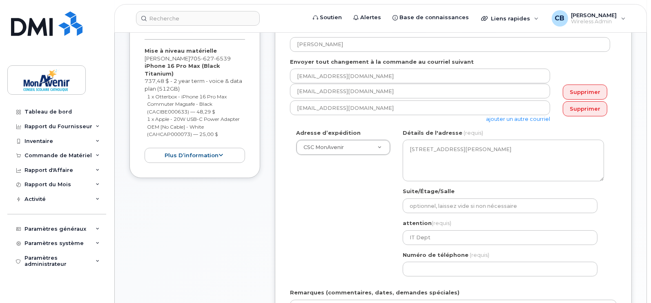
click at [322, 191] on div "Adresse d’expédition CSC MonAvenir CSC MonAvenir CSC MonAvenir - PSRP ÉÉC Ange-…" at bounding box center [450, 205] width 320 height 153
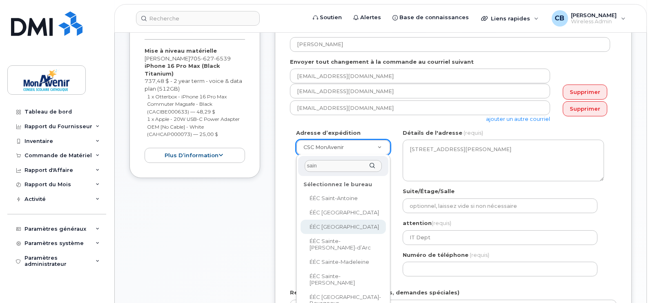
type input "sain"
select select
type textarea "351, chemin Lafontaine Ouest Tiny Ontario L9M 0H1"
type input "School Office"
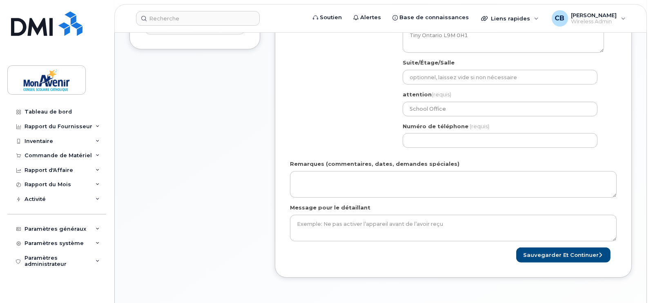
scroll to position [347, 0]
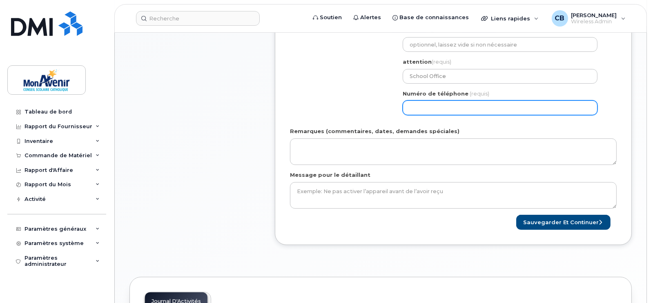
click at [525, 111] on input "Numéro de téléphone" at bounding box center [499, 107] width 195 height 15
paste input "7056276539"
type input "7056276539"
select select
type input "7056276539"
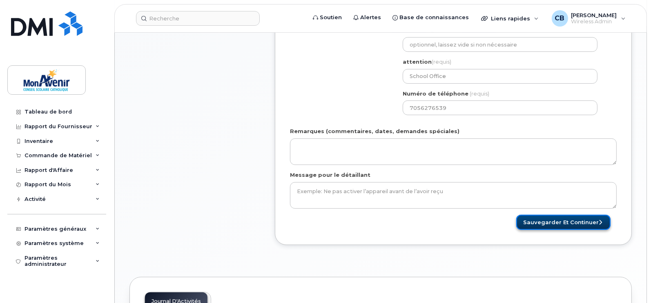
click at [565, 218] on button "Sauvegarder et continuer" at bounding box center [563, 222] width 94 height 15
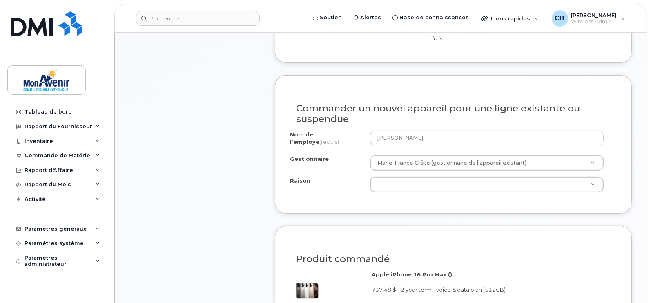
scroll to position [472, 0]
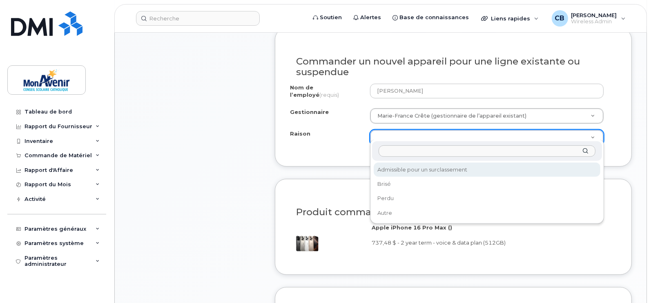
select select "eligible_for_upgrade"
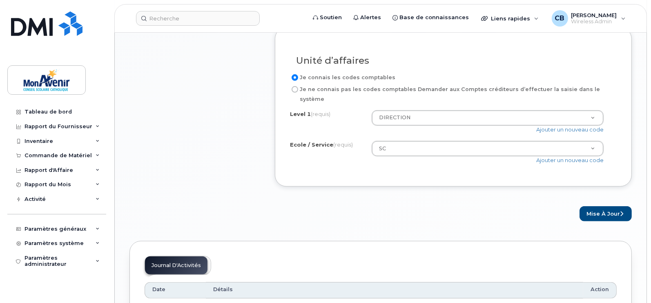
scroll to position [734, 0]
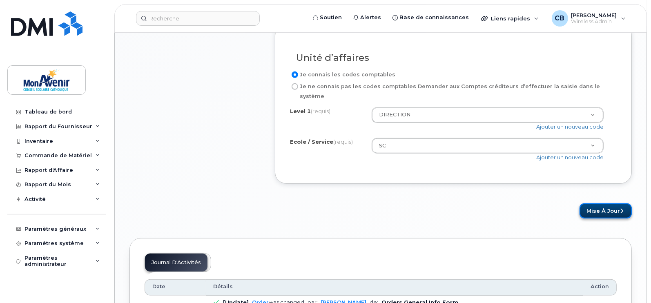
click at [607, 203] on button "Mise à jour" at bounding box center [605, 210] width 52 height 15
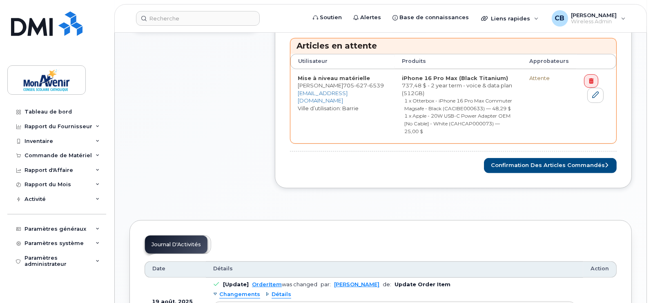
scroll to position [318, 0]
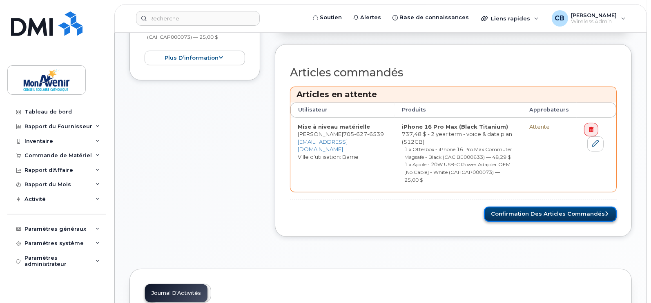
click at [556, 207] on button "Confirmation des articles commandés" at bounding box center [550, 214] width 133 height 15
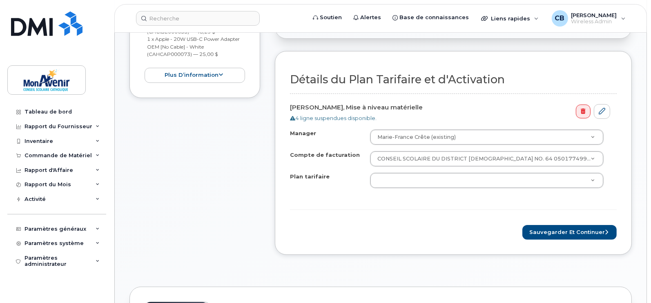
scroll to position [263, 0]
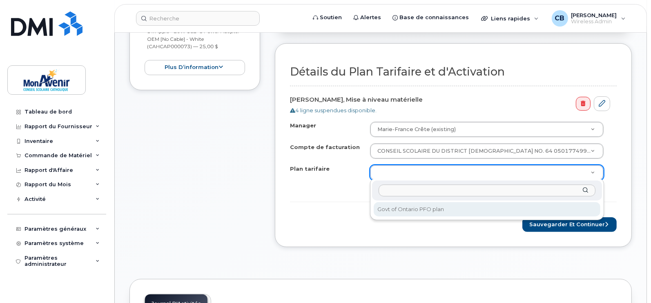
select select "Govt of Ontario PFO plan"
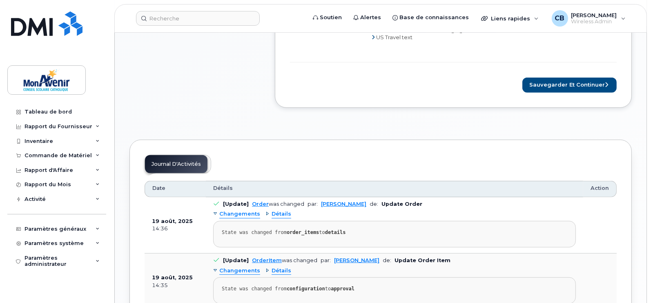
scroll to position [480, 0]
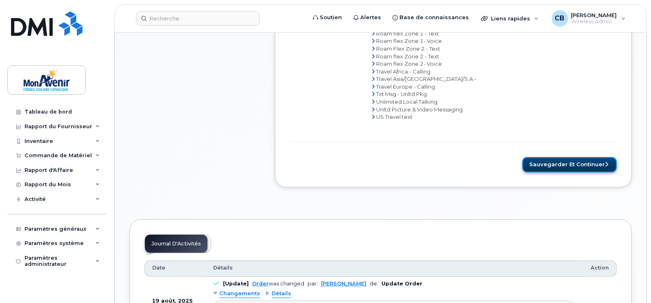
click at [571, 162] on button "Sauvegarder et continuer" at bounding box center [569, 164] width 94 height 15
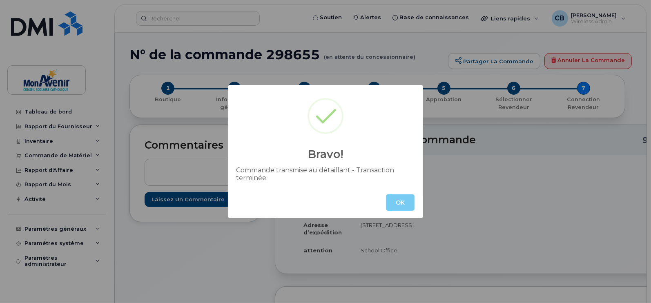
click at [397, 201] on button "OK" at bounding box center [400, 202] width 29 height 16
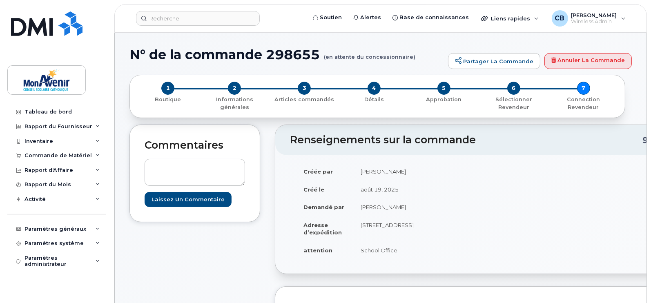
click at [298, 52] on h1 "N° de la commande 298655 (en attente du concessionnaire)" at bounding box center [286, 54] width 314 height 14
copy h1 "298655"
